Goal: Transaction & Acquisition: Subscribe to service/newsletter

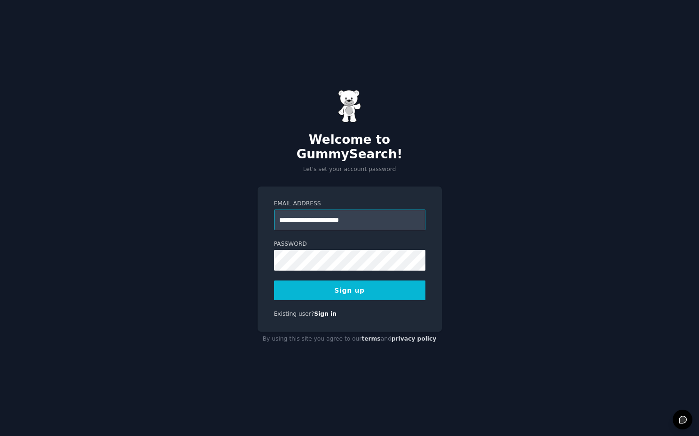
type input "**********"
click at [373, 283] on button "Sign up" at bounding box center [349, 291] width 151 height 20
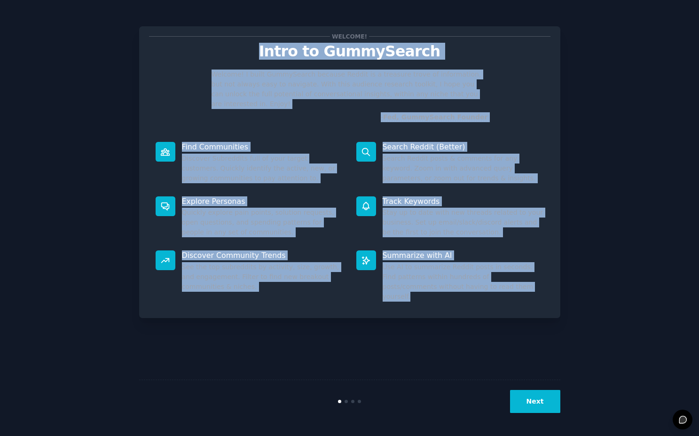
drag, startPoint x: 274, startPoint y: 51, endPoint x: 557, endPoint y: 281, distance: 364.9
click at [557, 281] on div "Welcome! Intro to GummySearch Welcome! I built GummySearch because Reddit is a …" at bounding box center [349, 172] width 421 height 292
copy div "Intro to GummySearch Welcome! I built GummySearch because Reddit is a treasure …"
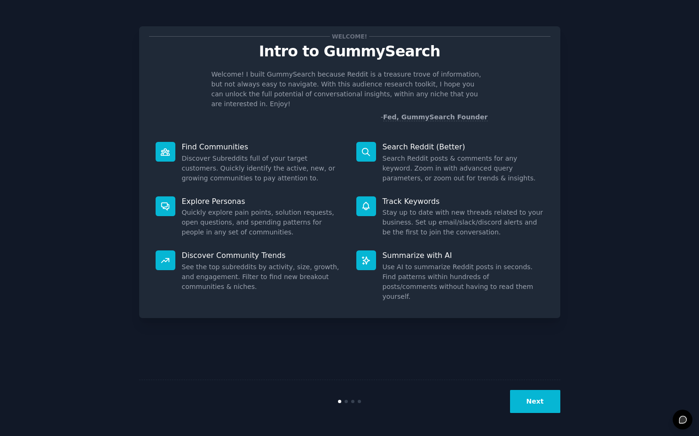
click at [631, 25] on div "Welcome! Intro to GummySearch Welcome! I built GummySearch because Reddit is a …" at bounding box center [349, 218] width 673 height 410
